Goal: Task Accomplishment & Management: Complete application form

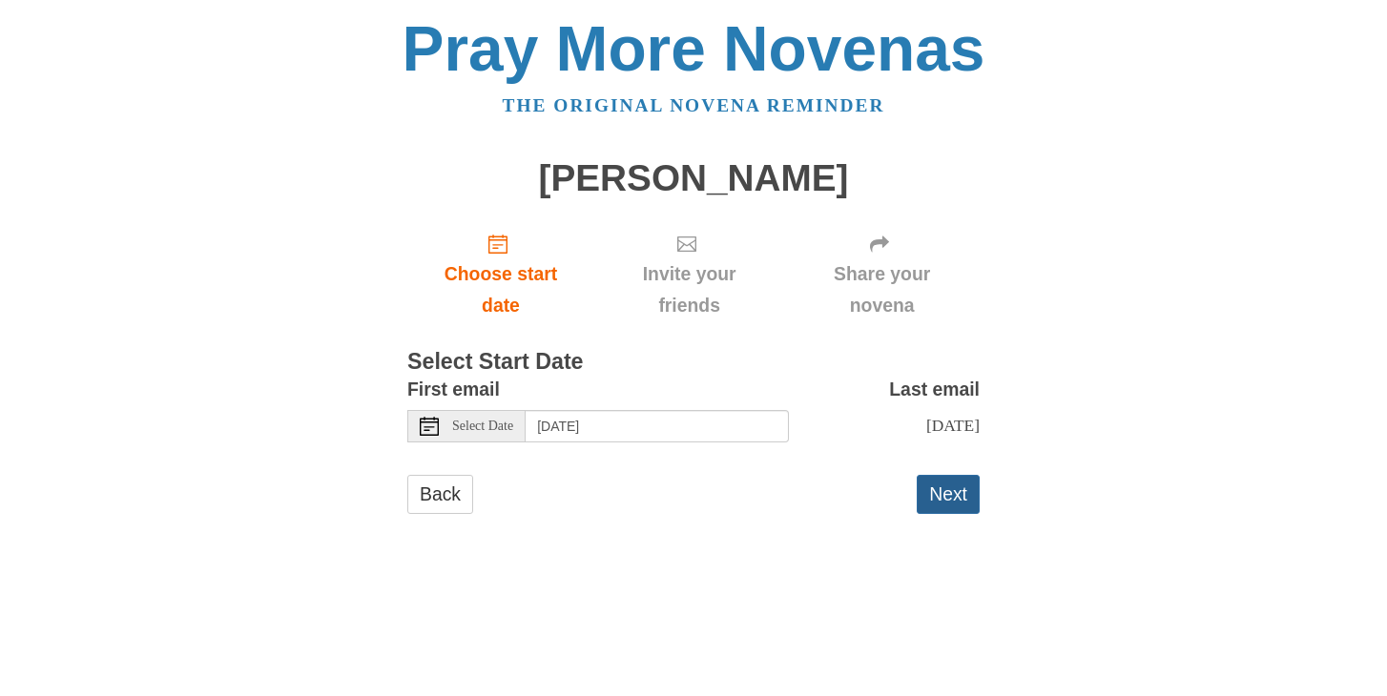
click at [949, 488] on button "Next" at bounding box center [948, 494] width 63 height 39
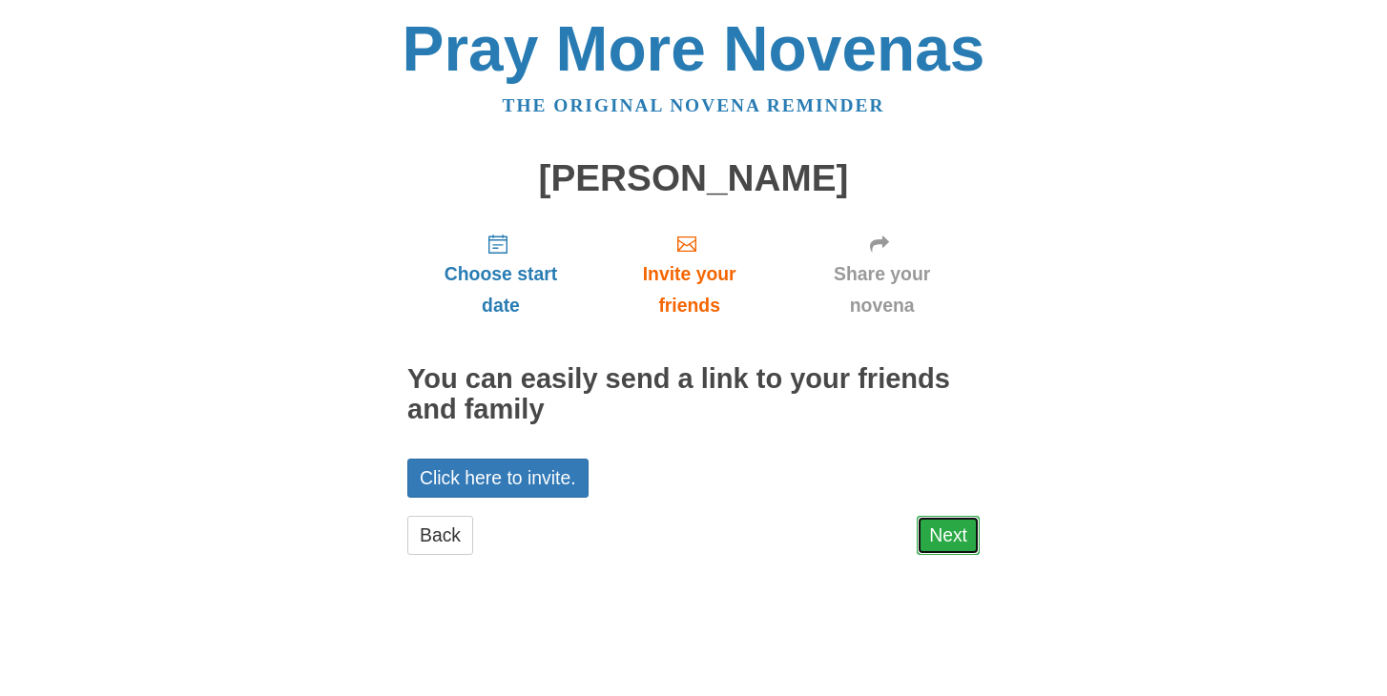
click at [931, 531] on link "Next" at bounding box center [948, 535] width 63 height 39
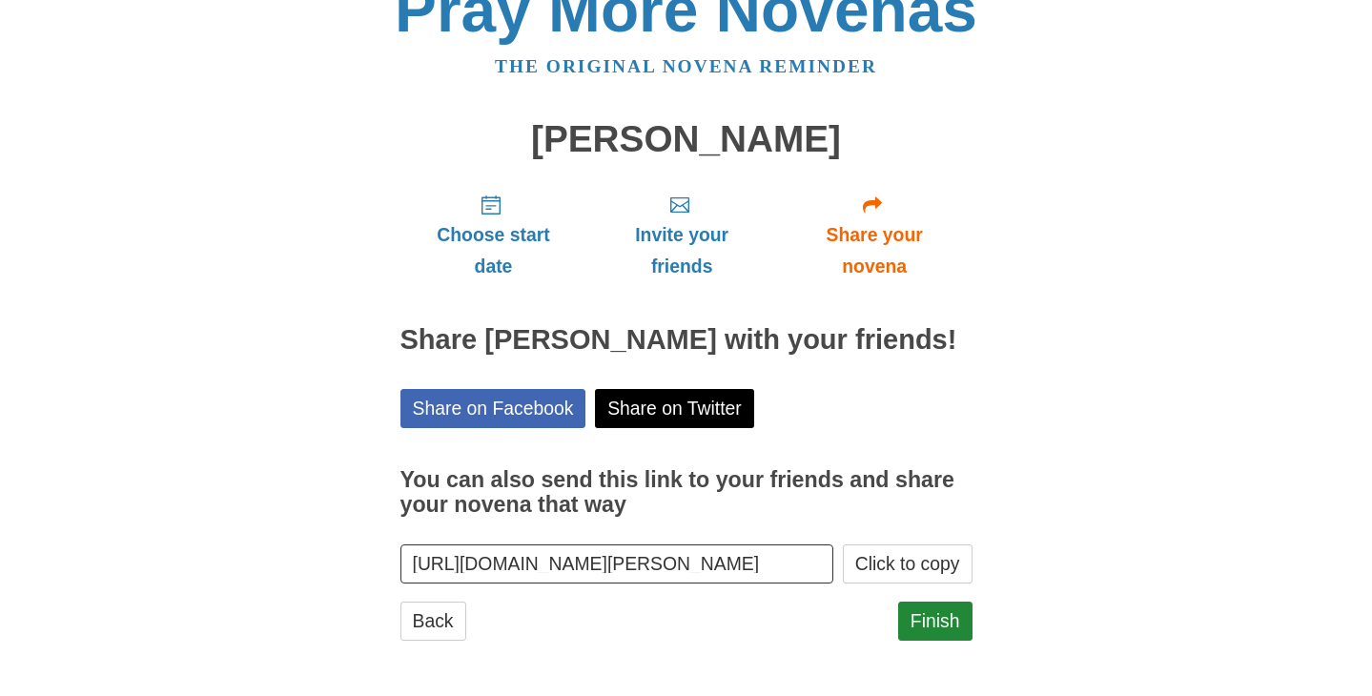
scroll to position [70, 0]
click at [935, 609] on link "Finish" at bounding box center [935, 621] width 74 height 39
